Goal: Task Accomplishment & Management: Use online tool/utility

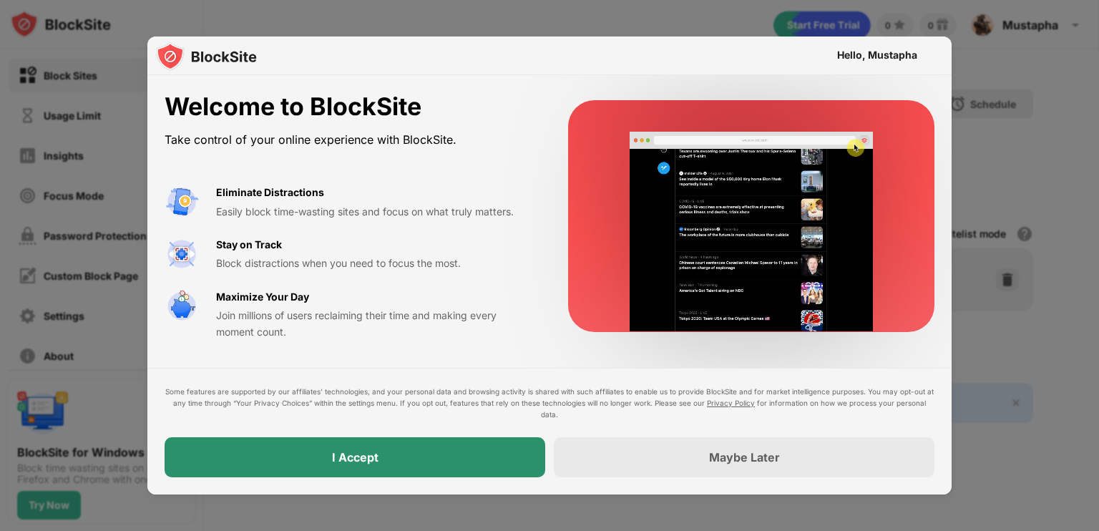
click at [504, 444] on div "I Accept" at bounding box center [355, 457] width 381 height 40
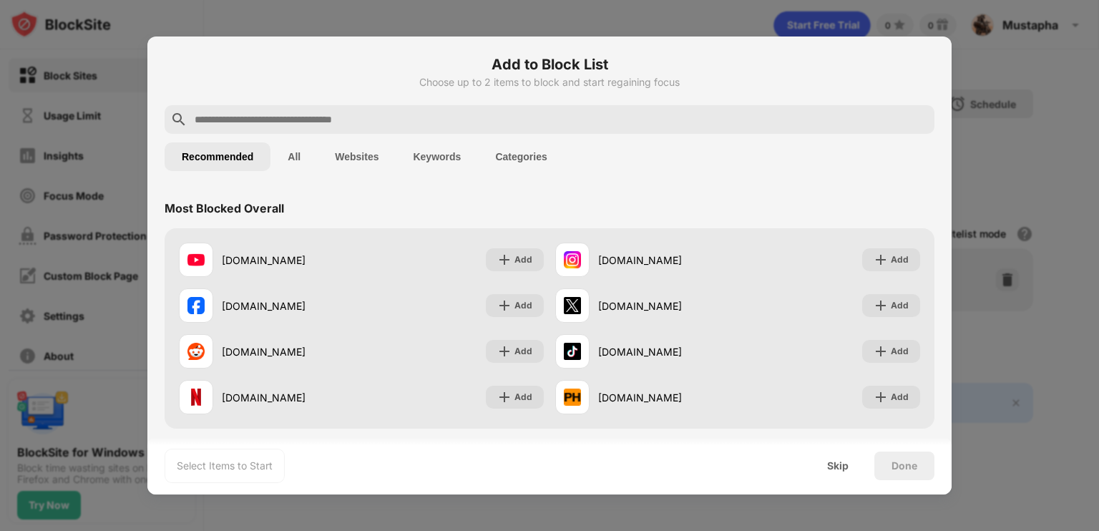
click at [552, 143] on div at bounding box center [549, 265] width 1099 height 531
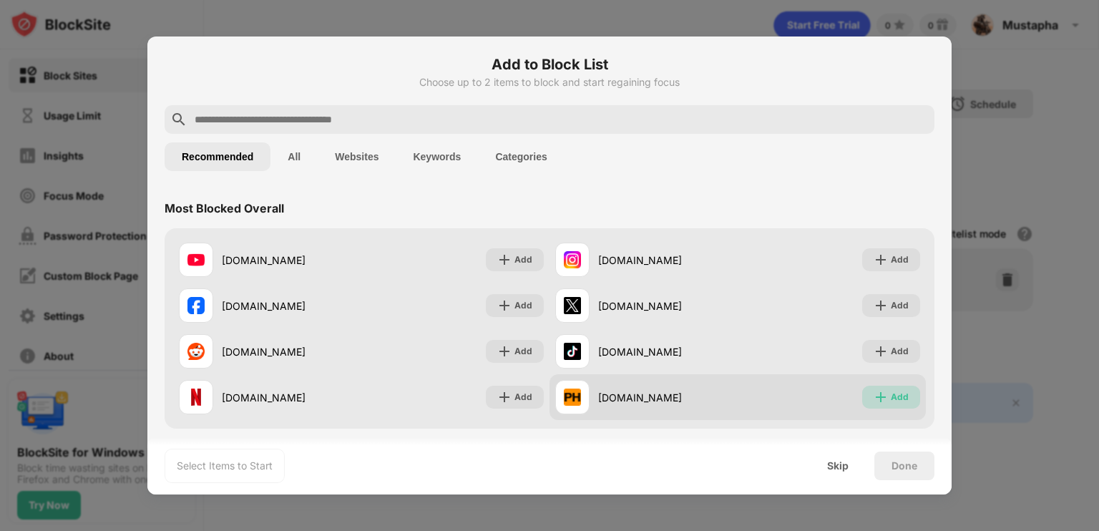
click at [552, 396] on div "Add" at bounding box center [900, 397] width 18 height 14
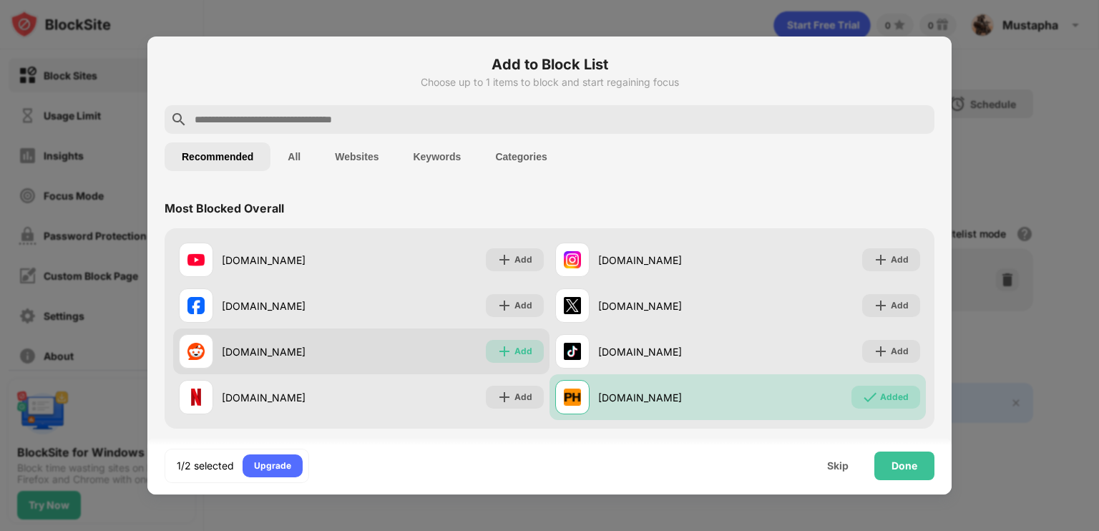
click at [518, 346] on div "Add" at bounding box center [524, 351] width 18 height 14
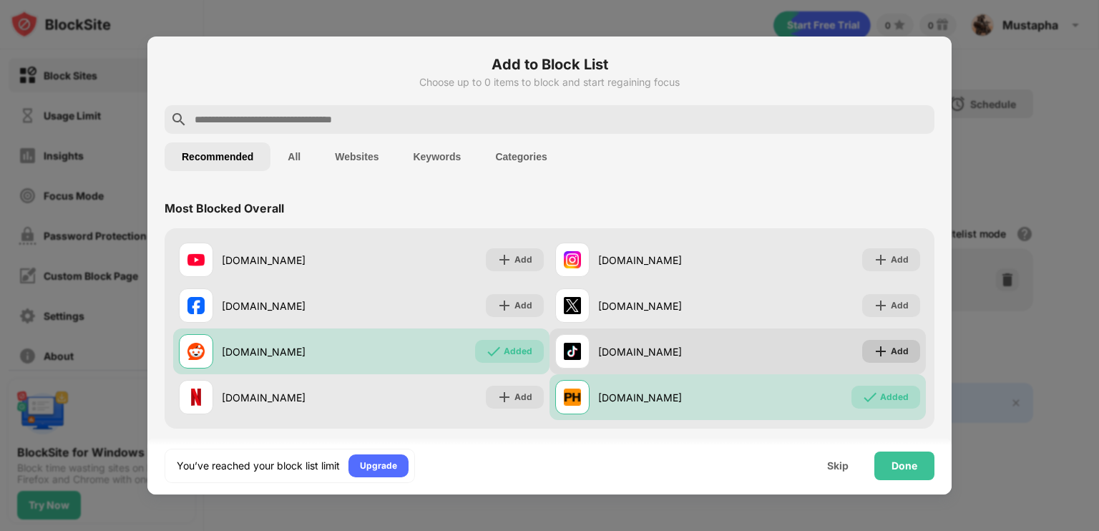
click at [552, 350] on div "Add" at bounding box center [891, 351] width 58 height 23
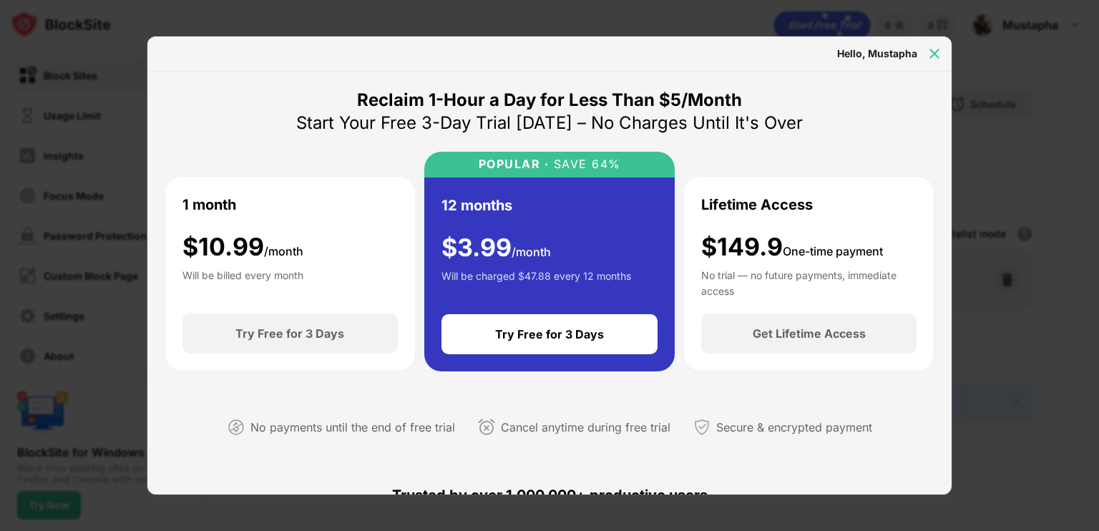
click at [552, 56] on img at bounding box center [934, 54] width 14 height 14
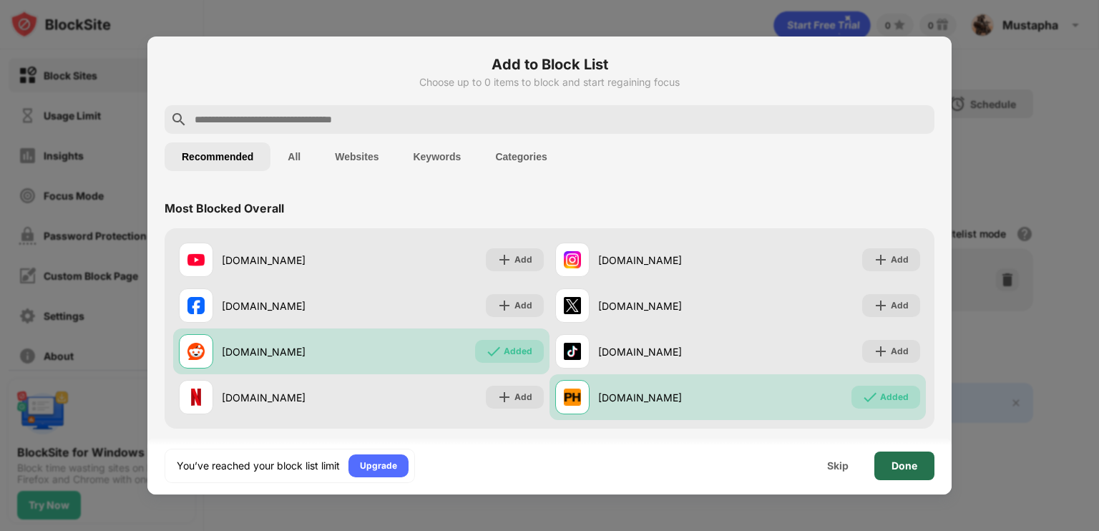
click at [552, 455] on div "Done" at bounding box center [904, 466] width 60 height 29
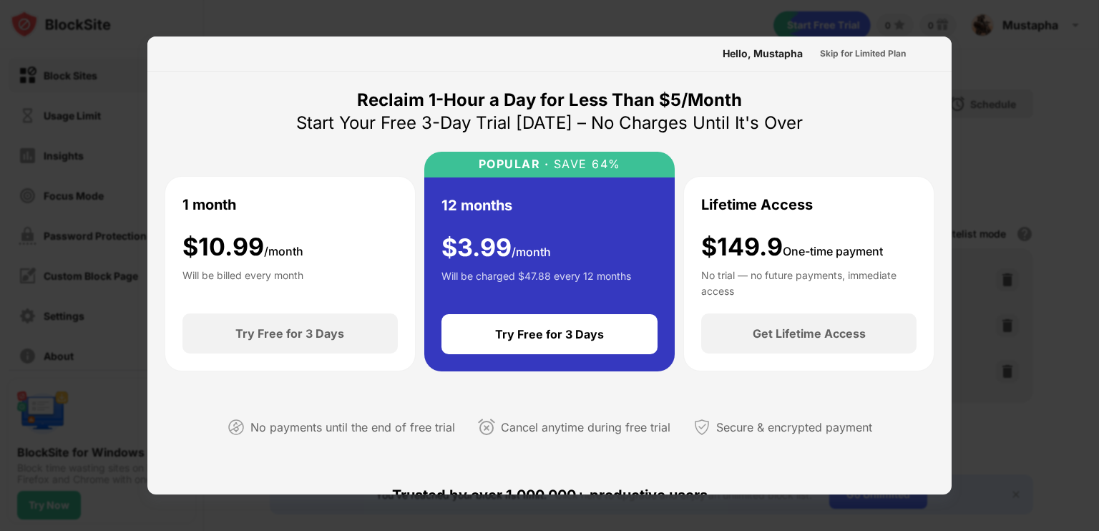
click at [552, 104] on div at bounding box center [549, 265] width 1099 height 531
click at [552, 114] on div at bounding box center [549, 265] width 1099 height 531
